Goal: Information Seeking & Learning: Find specific fact

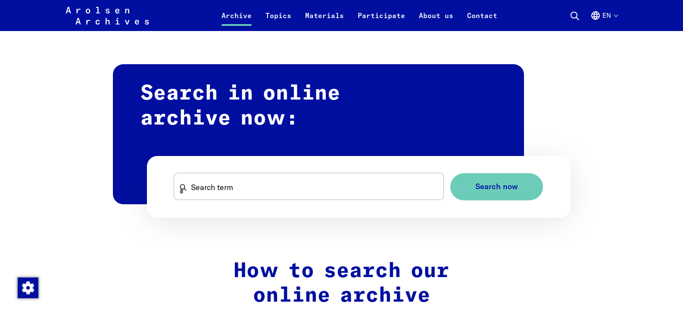
scroll to position [474, 0]
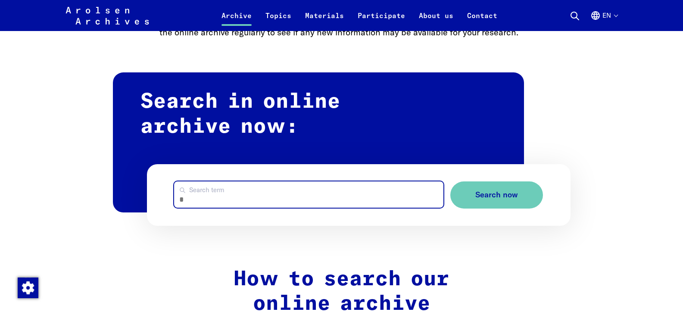
click at [242, 196] on input "Search term" at bounding box center [308, 194] width 269 height 26
type input "******"
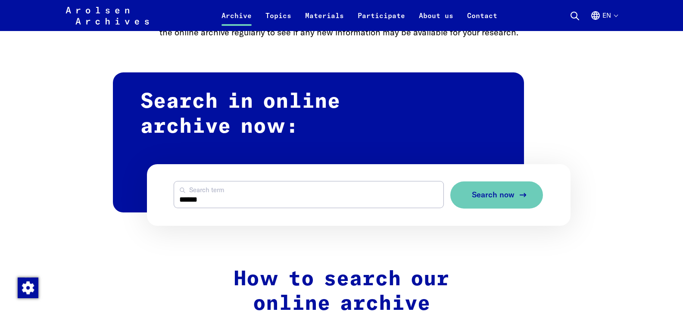
click at [517, 200] on button "Search now" at bounding box center [496, 194] width 93 height 27
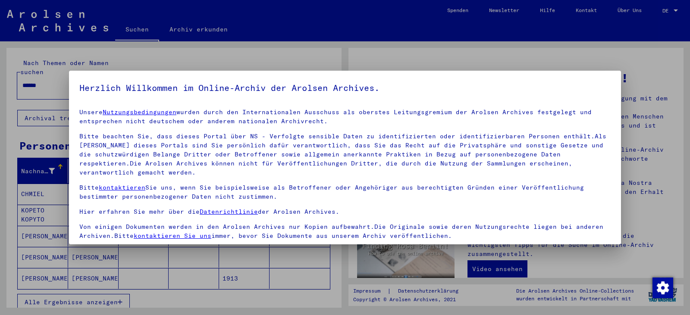
scroll to position [75, 0]
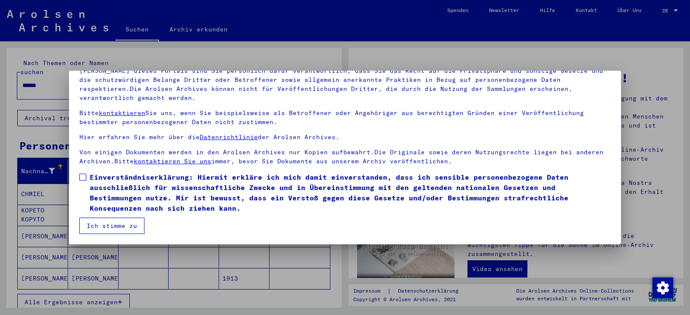
click at [84, 177] on span at bounding box center [82, 177] width 7 height 7
click at [101, 221] on button "Ich stimme zu" at bounding box center [111, 226] width 65 height 16
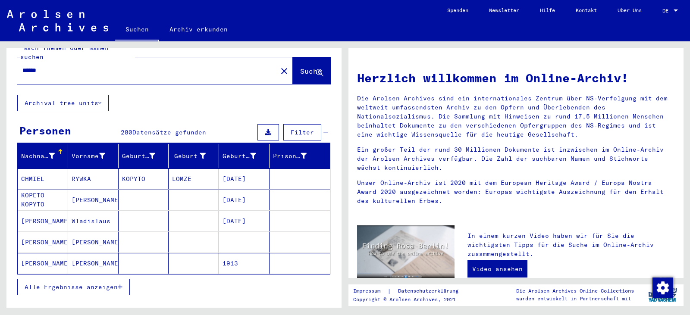
scroll to position [0, 0]
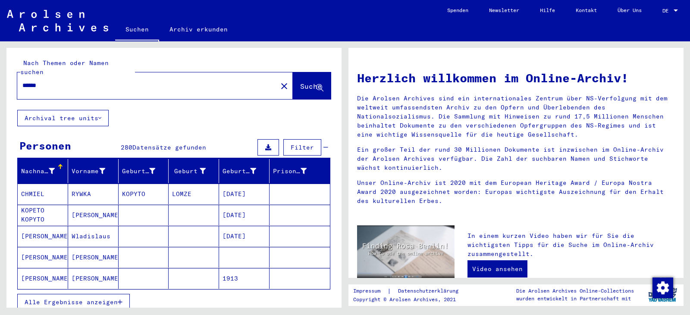
click at [133, 81] on input "******" at bounding box center [144, 85] width 244 height 9
type input "**********"
click at [300, 82] on span "Suche" at bounding box center [311, 86] width 22 height 9
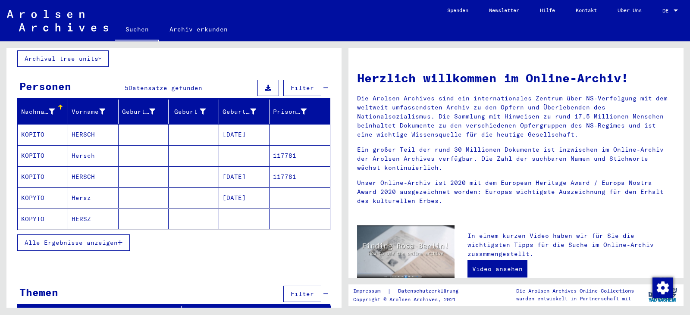
scroll to position [65, 0]
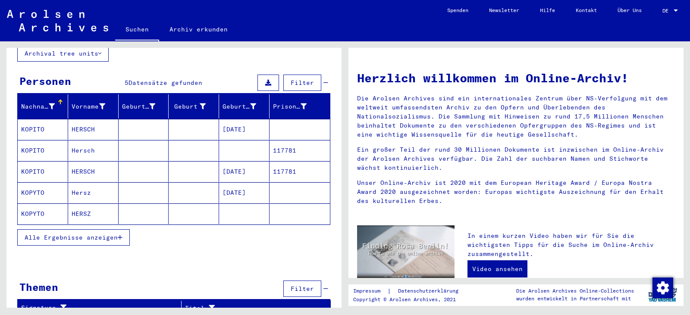
click at [42, 208] on mat-cell "KOPYTO" at bounding box center [43, 213] width 50 height 21
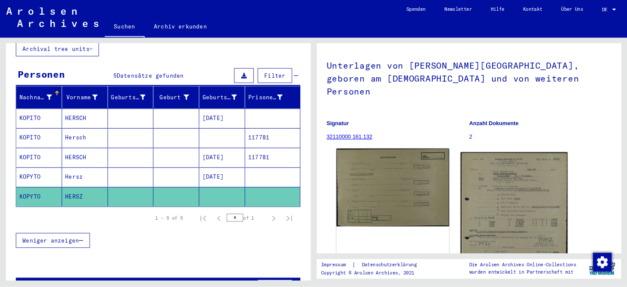
scroll to position [43, 0]
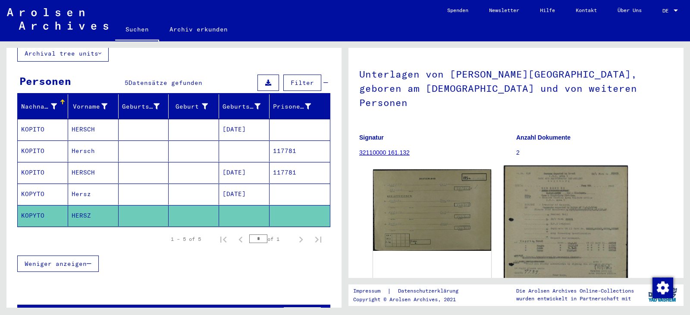
click at [538, 225] on img at bounding box center [565, 244] width 124 height 158
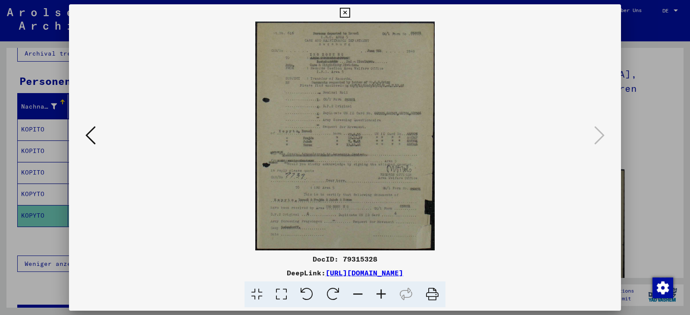
click at [331, 145] on img at bounding box center [344, 136] width 493 height 229
click at [337, 134] on img at bounding box center [344, 136] width 493 height 229
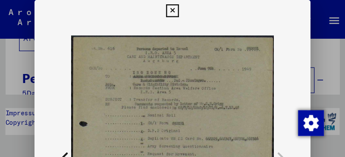
scroll to position [17, 0]
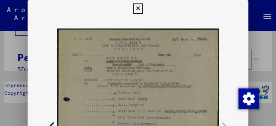
drag, startPoint x: 190, startPoint y: 90, endPoint x: 187, endPoint y: 67, distance: 23.0
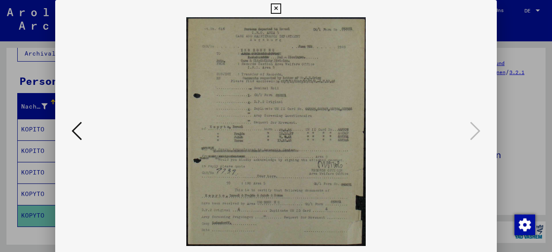
scroll to position [65, 0]
click at [277, 8] on icon at bounding box center [276, 8] width 10 height 10
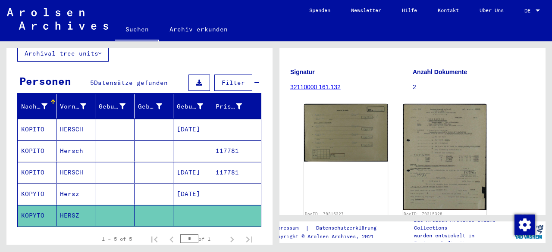
scroll to position [138, 0]
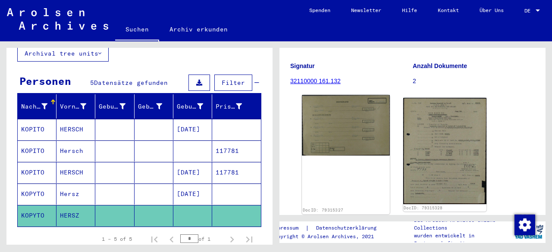
click at [350, 126] on div "DocID: 79315327" at bounding box center [345, 154] width 87 height 119
click at [353, 113] on img at bounding box center [345, 125] width 87 height 60
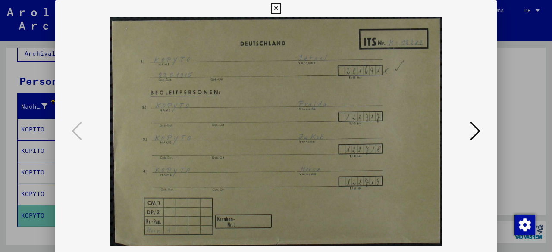
click at [272, 7] on icon at bounding box center [276, 8] width 10 height 10
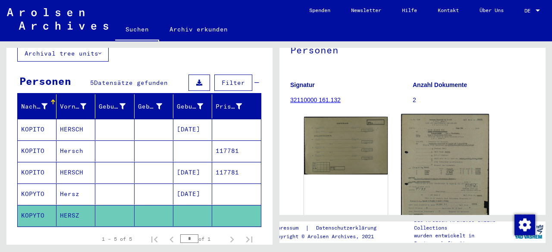
scroll to position [103, 0]
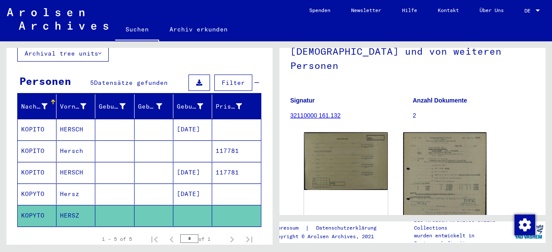
click at [72, 185] on mat-cell "Hersz" at bounding box center [75, 194] width 39 height 21
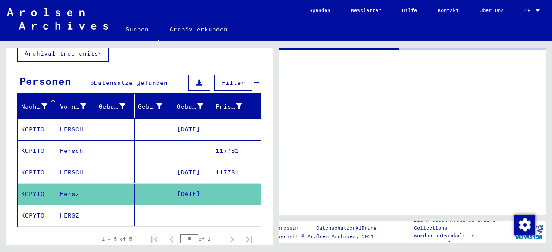
click at [72, 185] on mat-cell "Hersz" at bounding box center [75, 194] width 39 height 21
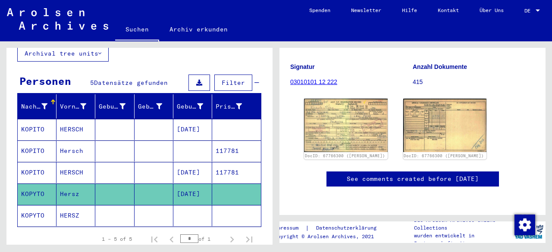
scroll to position [103, 0]
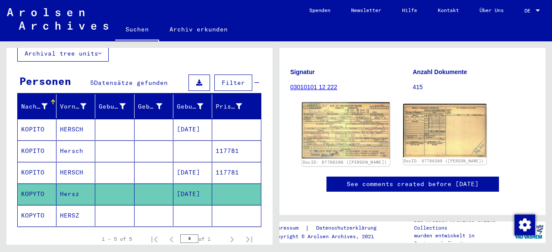
click at [363, 137] on img at bounding box center [345, 131] width 87 height 56
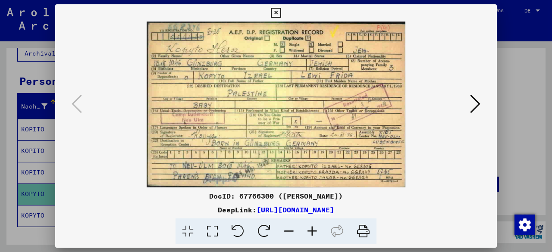
click at [273, 13] on icon at bounding box center [276, 13] width 10 height 10
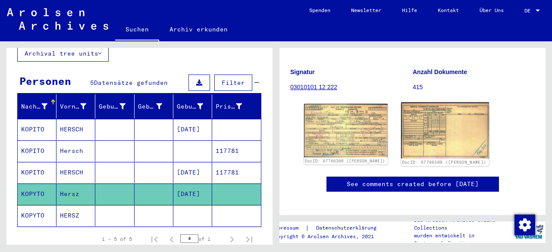
click at [446, 136] on img at bounding box center [444, 131] width 87 height 56
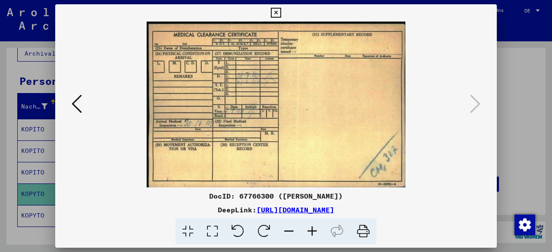
click at [277, 9] on icon at bounding box center [276, 13] width 10 height 10
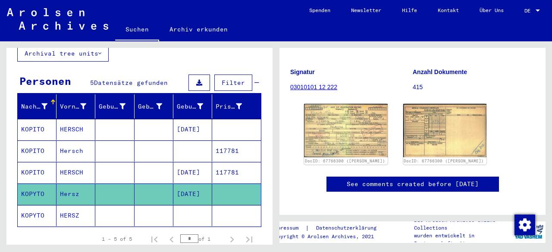
click at [75, 162] on mat-cell "HERSCH" at bounding box center [75, 172] width 39 height 21
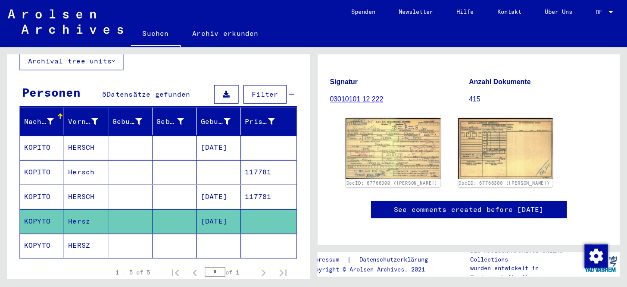
scroll to position [76, 0]
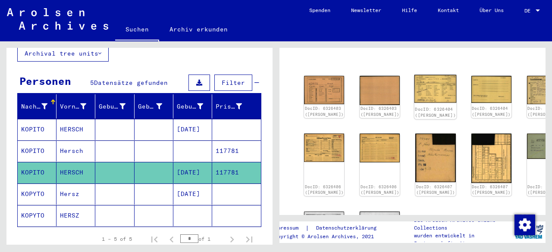
click at [414, 89] on img at bounding box center [435, 89] width 42 height 28
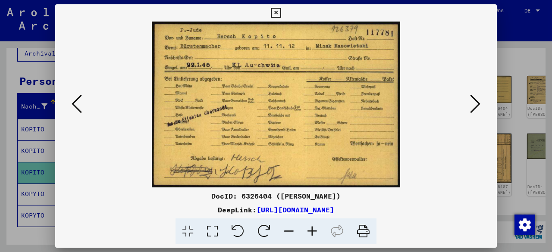
click at [278, 13] on icon at bounding box center [276, 13] width 10 height 10
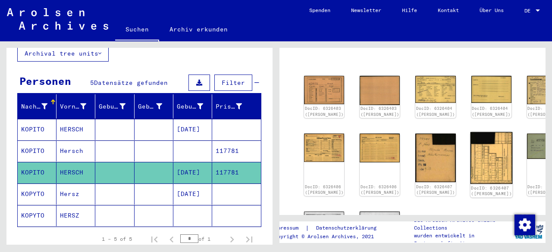
click at [470, 151] on img at bounding box center [491, 158] width 42 height 52
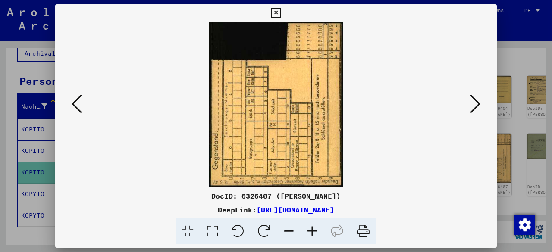
click at [275, 12] on icon at bounding box center [276, 13] width 10 height 10
